Goal: Task Accomplishment & Management: Use online tool/utility

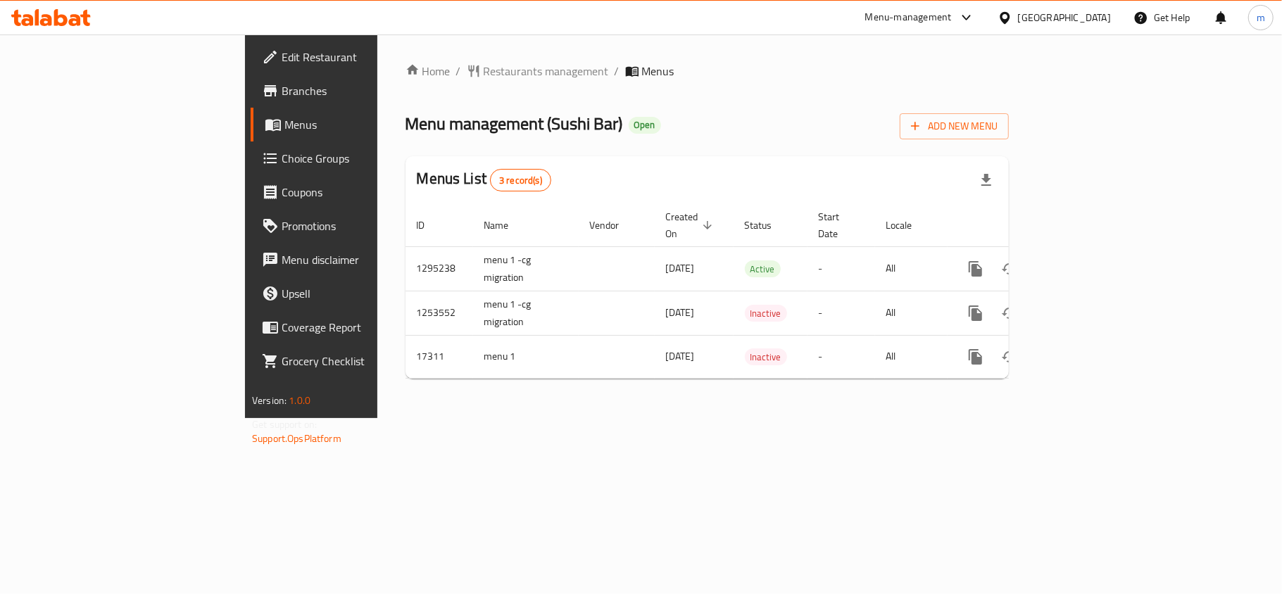
click at [282, 156] on span "Choice Groups" at bounding box center [365, 158] width 166 height 17
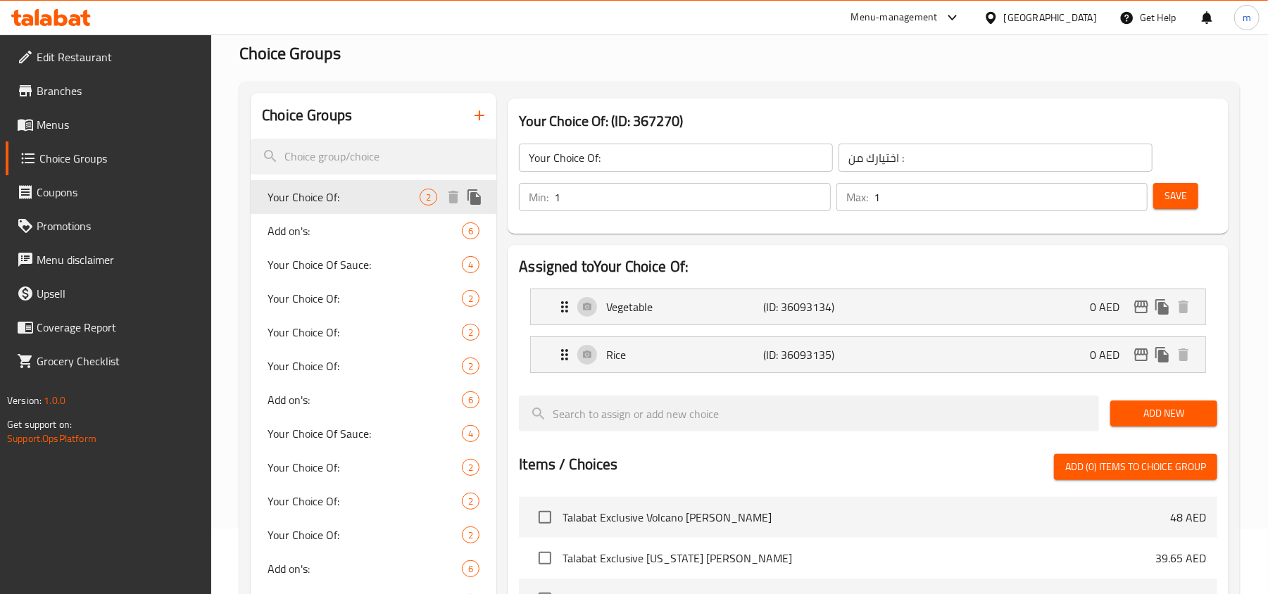
scroll to position [94, 0]
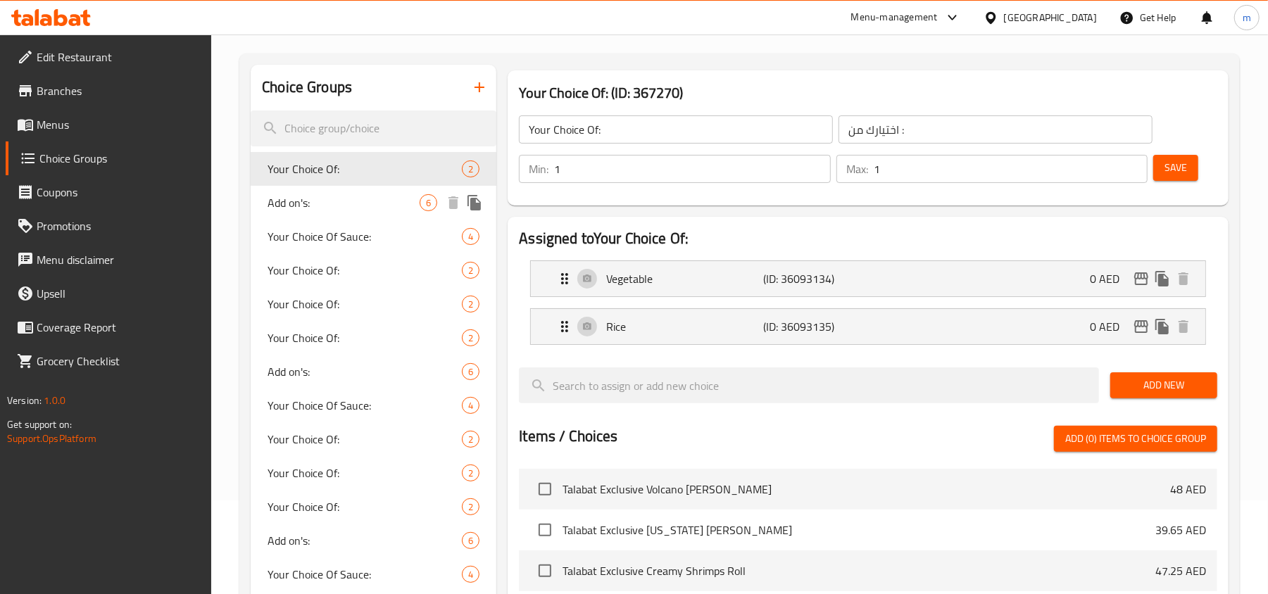
click at [327, 196] on span "Add on's:" at bounding box center [343, 202] width 152 height 17
type input "Add on's:"
type input "الاضافات:"
type input "0"
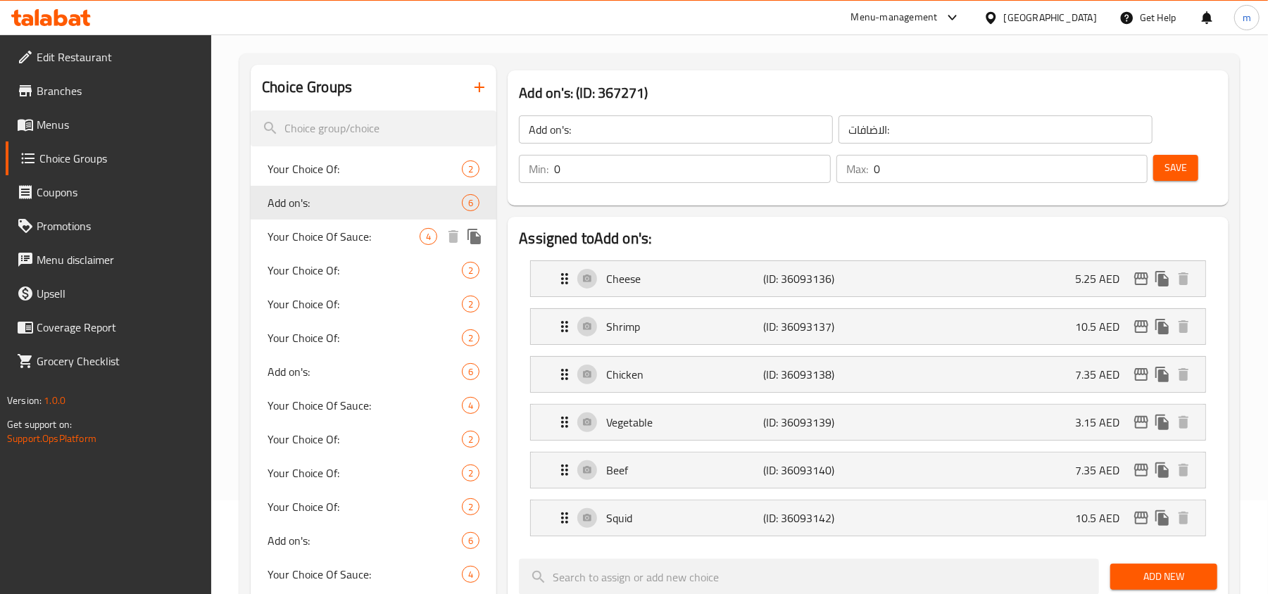
click at [296, 237] on span "Your Choice Of Sauce:" at bounding box center [343, 236] width 152 height 17
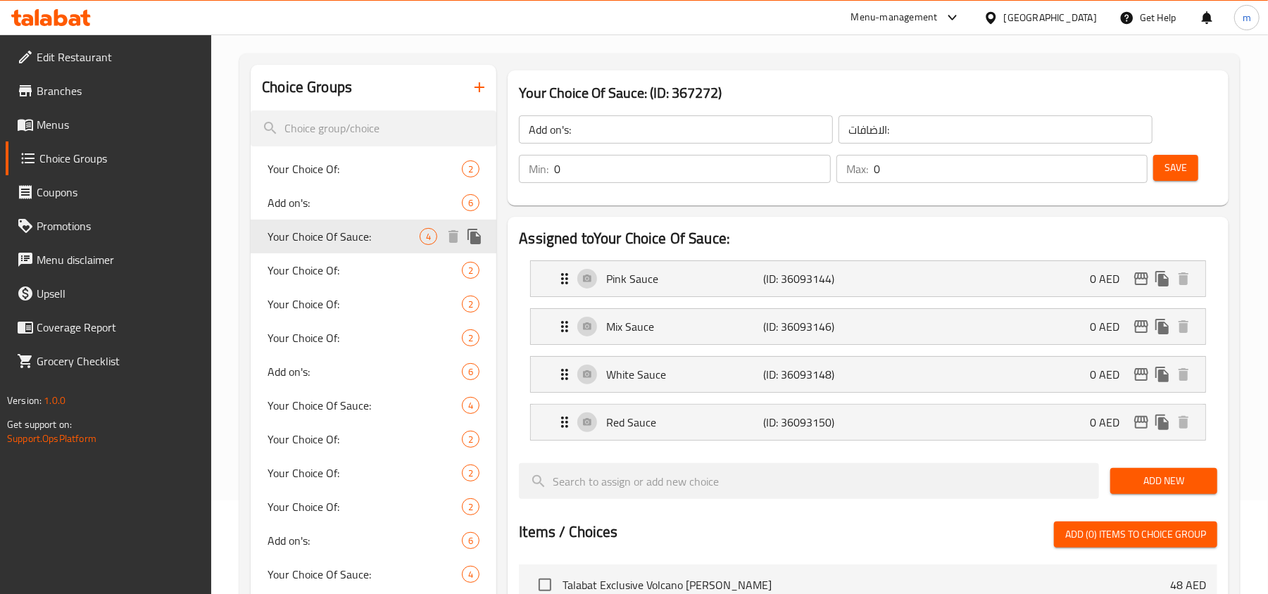
type input "Your Choice Of Sauce:"
type input "اختيارك من الصوص:"
type input "1"
click at [282, 267] on span "Your Choice Of:" at bounding box center [343, 270] width 152 height 17
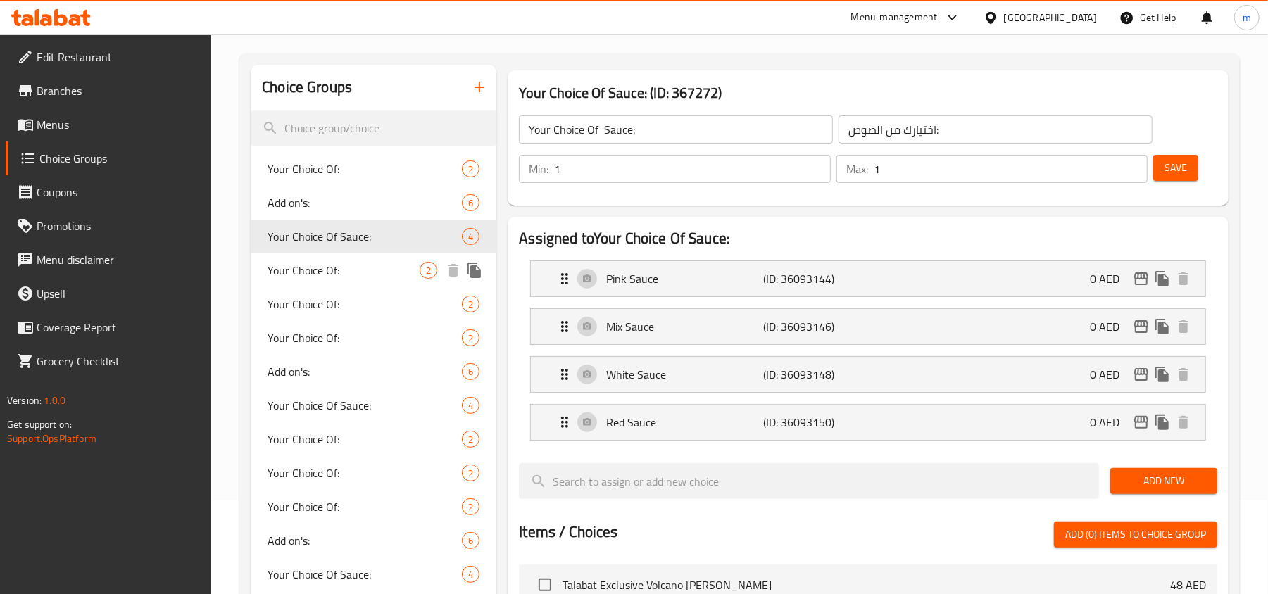
type input "Your Choice Of:"
type input "إختيارك من:"
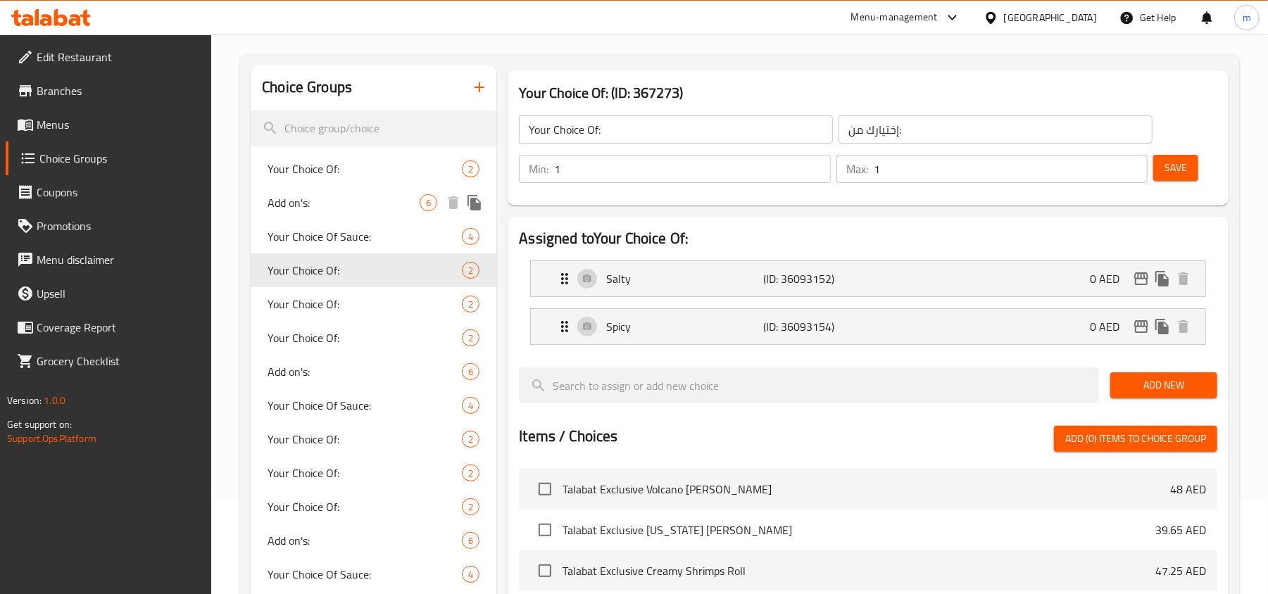
click at [289, 201] on span "Add on's:" at bounding box center [343, 202] width 152 height 17
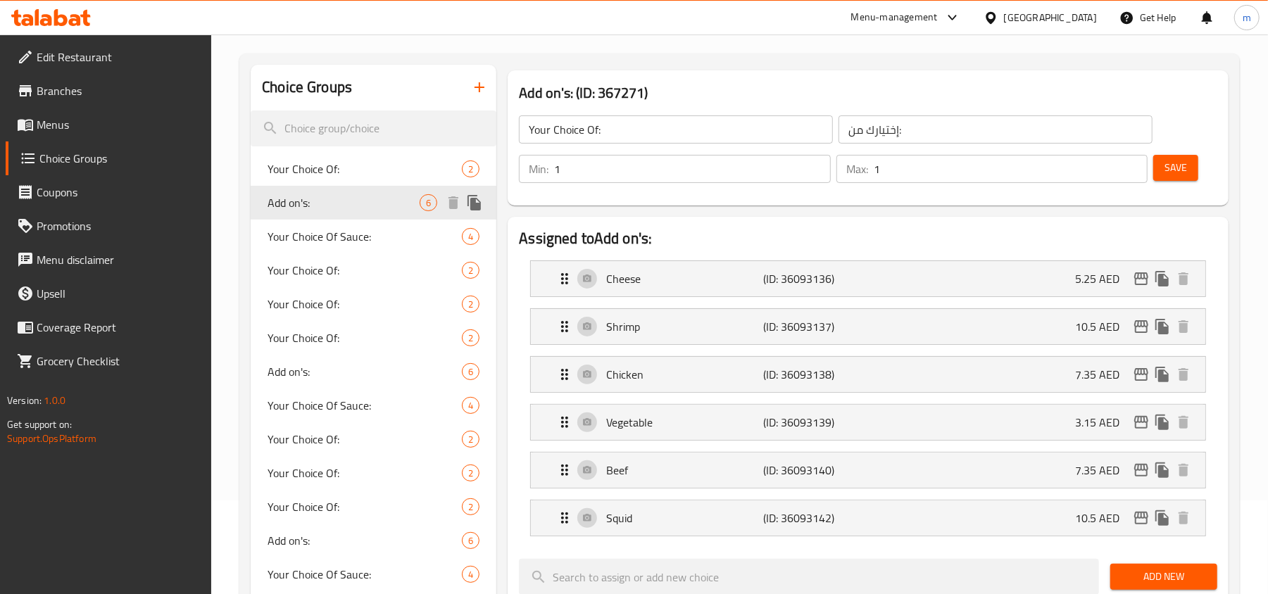
type input "Add on's:"
type input "الاضافات:"
type input "0"
click at [296, 236] on span "Your Choice Of Sauce:" at bounding box center [343, 236] width 152 height 17
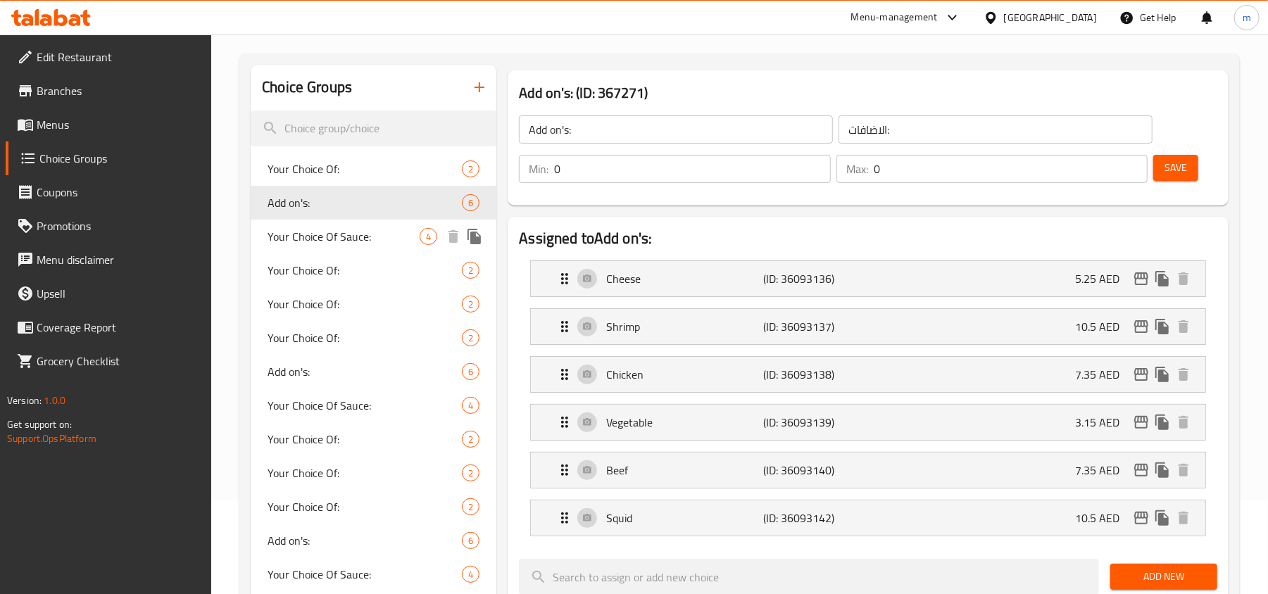
type input "Your Choice Of Sauce:"
type input "اختيارك من الصوص:"
type input "1"
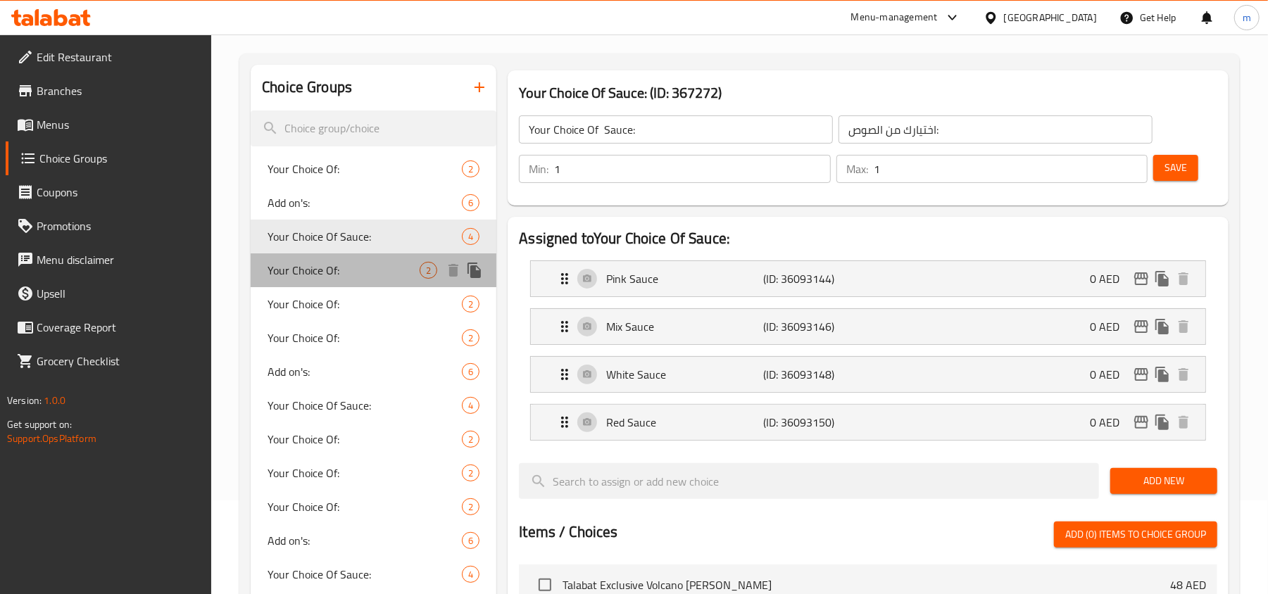
click at [291, 272] on span "Your Choice Of:" at bounding box center [343, 270] width 152 height 17
type input "Your Choice Of:"
type input "إختيارك من:"
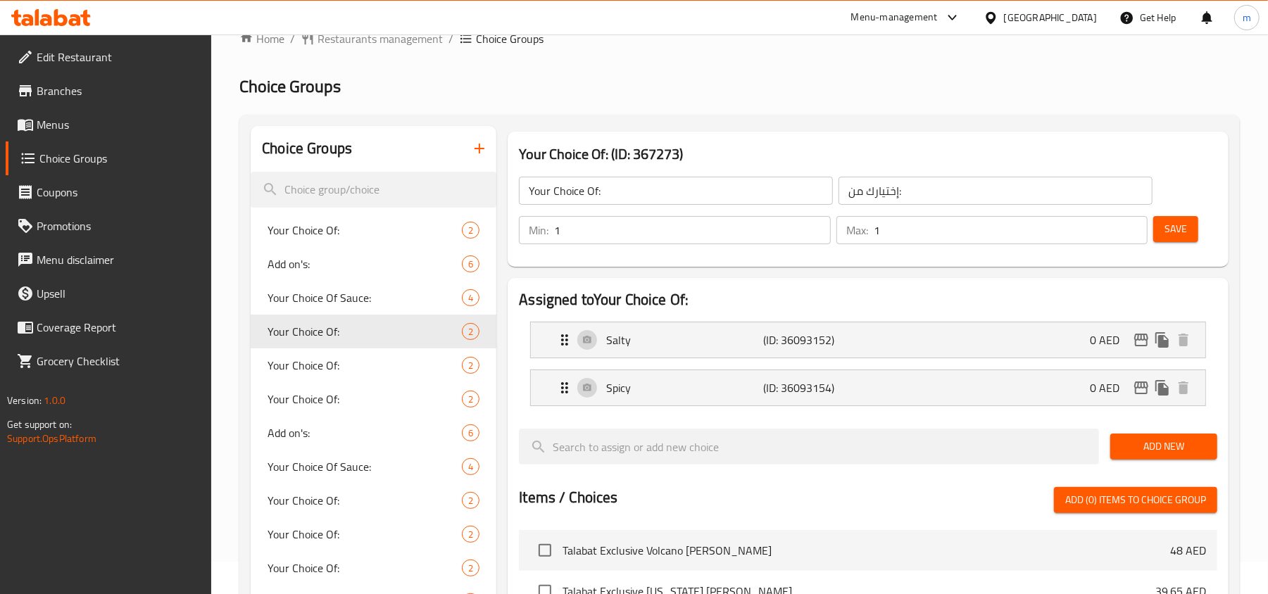
scroll to position [0, 0]
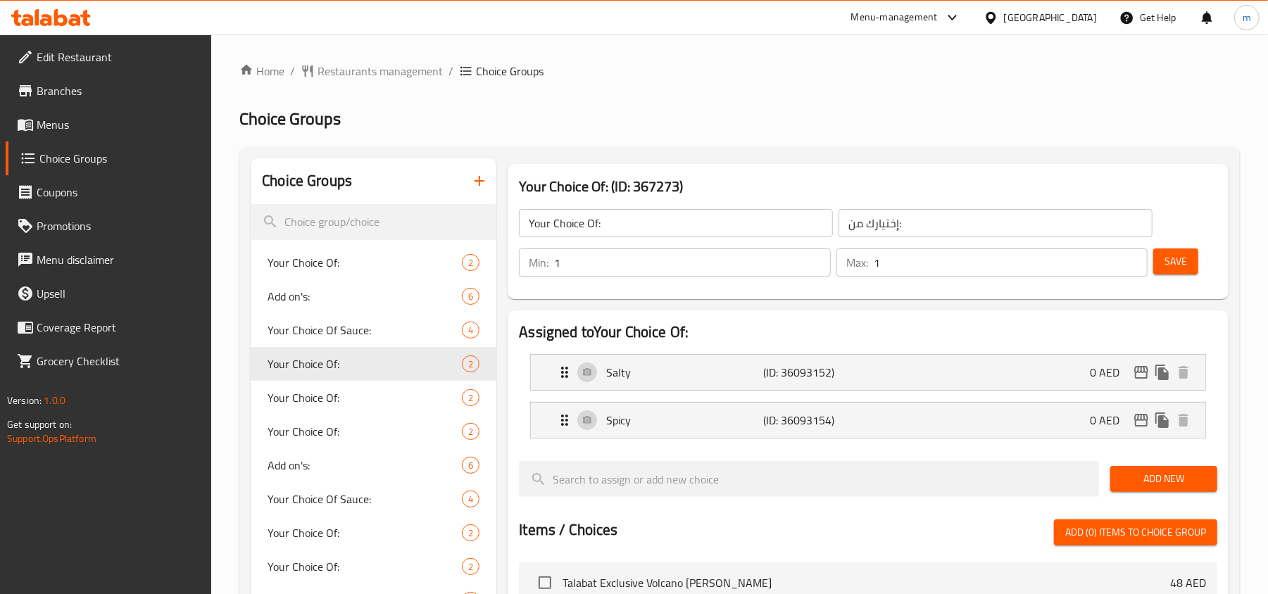
click at [86, 90] on span "Branches" at bounding box center [119, 90] width 164 height 17
